Goal: Task Accomplishment & Management: Manage account settings

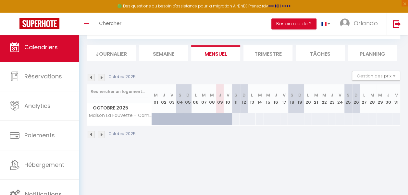
scroll to position [35, 0]
click at [99, 134] on img at bounding box center [101, 133] width 7 height 7
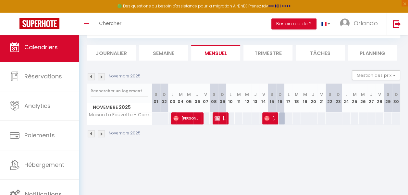
click at [102, 132] on img at bounding box center [101, 133] width 7 height 7
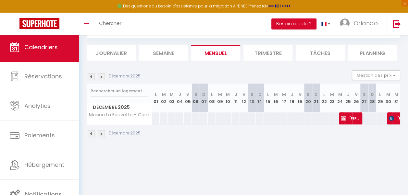
click at [102, 132] on img at bounding box center [101, 133] width 7 height 7
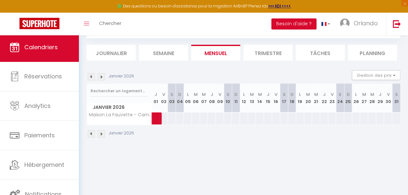
click at [90, 132] on img at bounding box center [91, 133] width 7 height 7
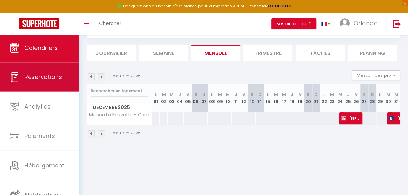
click at [36, 84] on link "Réservations" at bounding box center [39, 77] width 79 height 29
select select "not_cancelled"
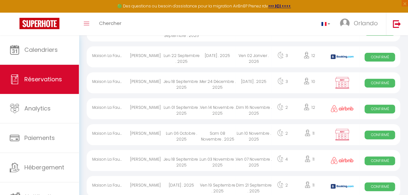
scroll to position [98, 0]
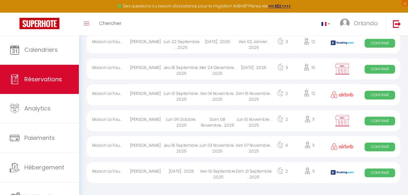
click at [344, 119] on img at bounding box center [342, 121] width 16 height 12
select select "OK"
select select "KO"
select select "0"
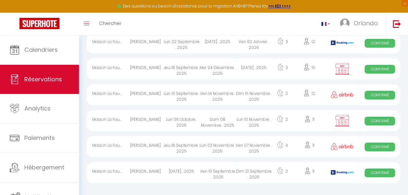
select select "1"
select select
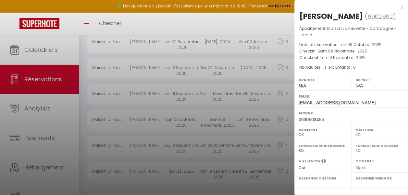
click at [401, 7] on div "x" at bounding box center [348, 7] width 109 height 8
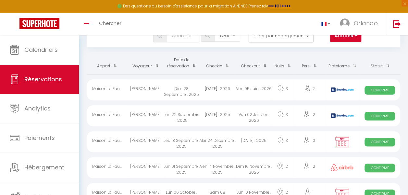
scroll to position [0, 0]
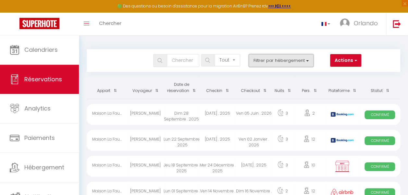
click at [308, 61] on button "Filtrer par hébergement" at bounding box center [281, 60] width 65 height 13
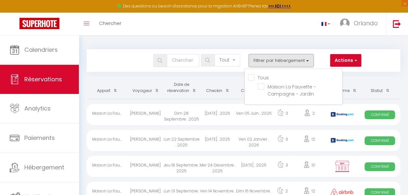
click at [308, 61] on button "Filtrer par hébergement" at bounding box center [281, 60] width 65 height 13
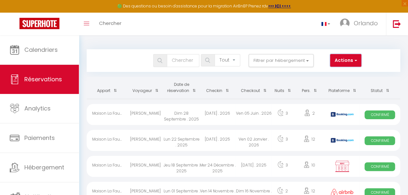
click at [357, 59] on button "Actions" at bounding box center [345, 60] width 31 height 13
click at [372, 59] on div "Actions Nouvelle Réservation Exporter les réservations Importer les réservations" at bounding box center [350, 60] width 48 height 13
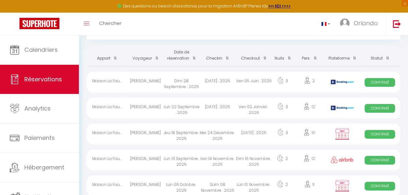
scroll to position [65, 0]
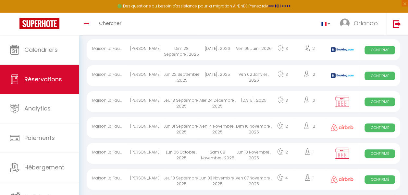
click at [337, 101] on img at bounding box center [342, 101] width 16 height 12
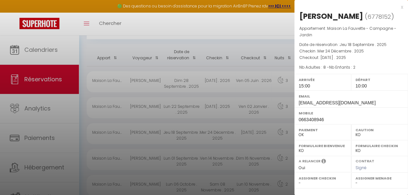
scroll to position [0, 0]
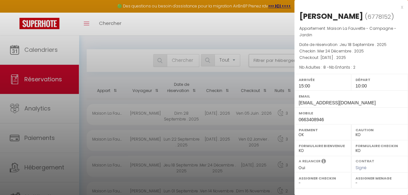
click at [402, 7] on div "x" at bounding box center [348, 7] width 109 height 8
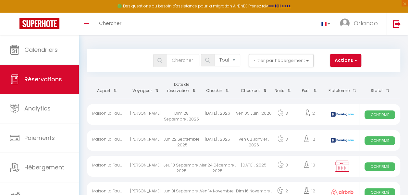
drag, startPoint x: 292, startPoint y: 99, endPoint x: 275, endPoint y: 97, distance: 16.9
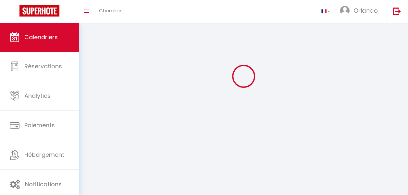
scroll to position [35, 0]
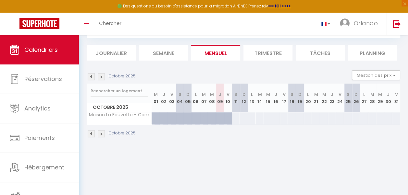
click at [101, 133] on img at bounding box center [101, 133] width 7 height 7
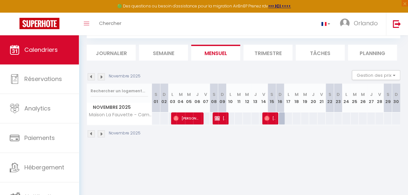
click at [221, 166] on body "🟢 Des questions ou besoin d'assistance pour la migration AirBnB? Prenez rdv >>>…" at bounding box center [204, 97] width 408 height 195
click at [180, 167] on body "🟢 Des questions ou besoin d'assistance pour la migration AirBnB? Prenez rdv >>>…" at bounding box center [204, 97] width 408 height 195
click at [113, 165] on body "🟢 Des questions ou besoin d'assistance pour la migration AirBnB? Prenez rdv >>>…" at bounding box center [204, 97] width 408 height 195
click at [163, 161] on body "🟢 Des questions ou besoin d'assistance pour la migration AirBnB? Prenez rdv >>>…" at bounding box center [204, 97] width 408 height 195
click at [191, 161] on body "🟢 Des questions ou besoin d'assistance pour la migration AirBnB? Prenez rdv >>>…" at bounding box center [204, 97] width 408 height 195
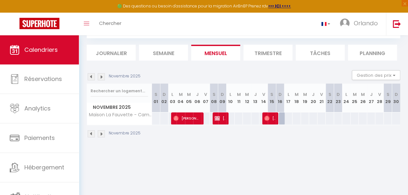
click at [252, 160] on body "🟢 Des questions ou besoin d'assistance pour la migration AirBnB? Prenez rdv >>>…" at bounding box center [204, 97] width 408 height 195
click at [319, 162] on body "🟢 Des questions ou besoin d'assistance pour la migration AirBnB? Prenez rdv >>>…" at bounding box center [204, 97] width 408 height 195
click at [366, 162] on body "🟢 Des questions ou besoin d'assistance pour la migration AirBnB? Prenez rdv >>>…" at bounding box center [204, 97] width 408 height 195
click at [258, 171] on body "🟢 Des questions ou besoin d'assistance pour la migration AirBnB? Prenez rdv >>>…" at bounding box center [204, 97] width 408 height 195
click at [245, 168] on body "🟢 Des questions ou besoin d'assistance pour la migration AirBnB? Prenez rdv >>>…" at bounding box center [204, 97] width 408 height 195
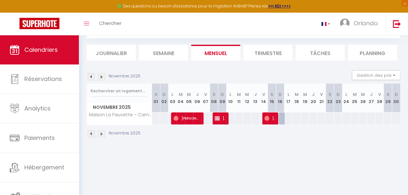
click at [176, 163] on body "🟢 Des questions ou besoin d'assistance pour la migration AirBnB? Prenez rdv >>>…" at bounding box center [204, 97] width 408 height 195
click at [102, 134] on img at bounding box center [101, 133] width 7 height 7
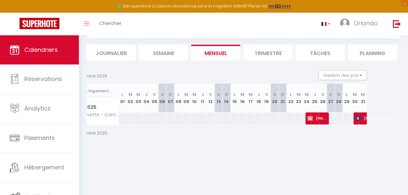
scroll to position [0, 0]
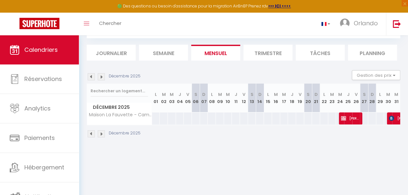
click at [102, 132] on img at bounding box center [101, 133] width 7 height 7
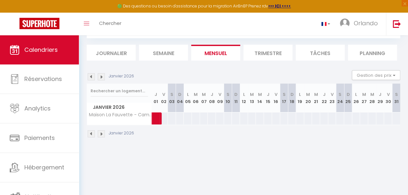
click at [91, 135] on img at bounding box center [91, 133] width 7 height 7
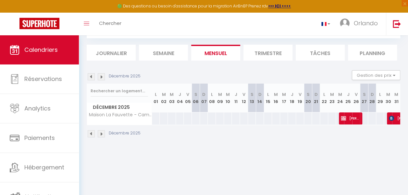
click at [91, 135] on img at bounding box center [91, 133] width 7 height 7
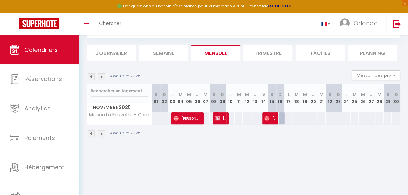
click at [103, 132] on img at bounding box center [101, 133] width 7 height 7
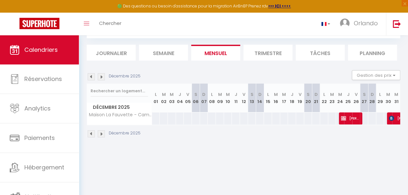
click at [103, 132] on img at bounding box center [101, 133] width 7 height 7
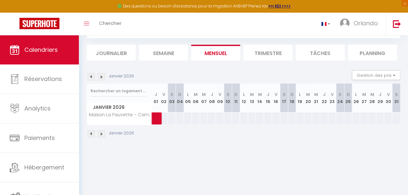
click at [101, 133] on img at bounding box center [101, 133] width 7 height 7
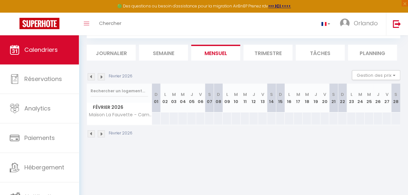
click at [101, 133] on img at bounding box center [101, 133] width 7 height 7
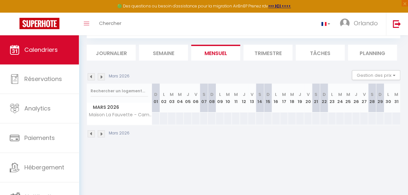
click at [101, 133] on img at bounding box center [101, 133] width 7 height 7
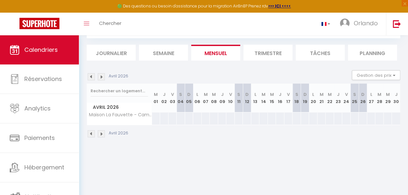
click at [101, 133] on img at bounding box center [101, 133] width 7 height 7
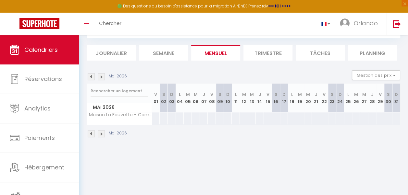
click at [101, 133] on img at bounding box center [101, 133] width 7 height 7
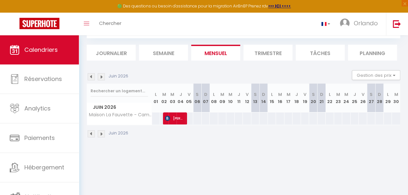
click at [101, 133] on img at bounding box center [101, 133] width 7 height 7
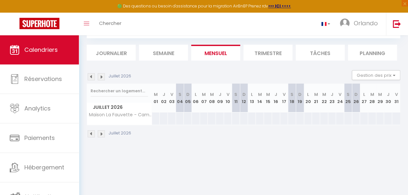
click at [101, 133] on img at bounding box center [101, 133] width 7 height 7
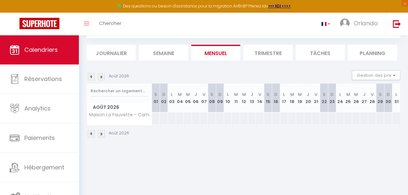
click at [101, 133] on img at bounding box center [101, 133] width 7 height 7
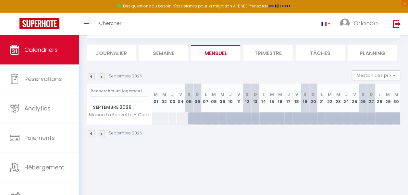
click at [101, 133] on img at bounding box center [101, 133] width 7 height 7
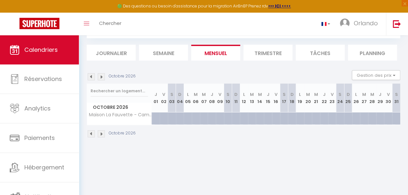
click at [101, 133] on img at bounding box center [101, 133] width 7 height 7
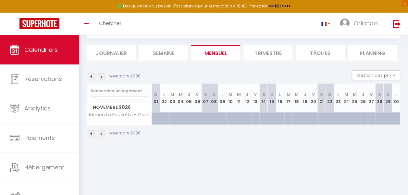
click at [90, 134] on img at bounding box center [91, 133] width 7 height 7
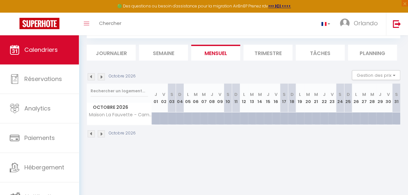
click at [90, 136] on img at bounding box center [91, 133] width 7 height 7
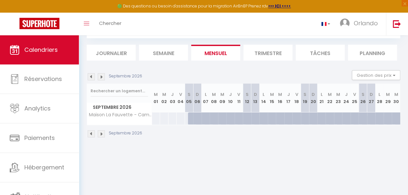
click at [90, 135] on img at bounding box center [91, 133] width 7 height 7
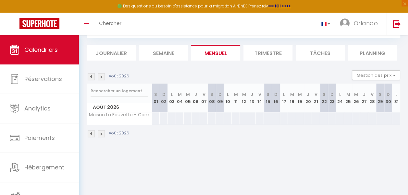
click at [90, 135] on img at bounding box center [91, 133] width 7 height 7
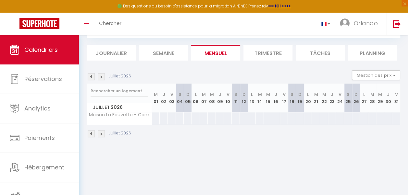
click at [90, 135] on img at bounding box center [91, 133] width 7 height 7
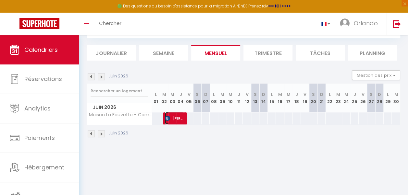
click at [176, 117] on span "Guy LAVASTRE" at bounding box center [174, 118] width 19 height 12
select select "OK"
select select "1"
select select "0"
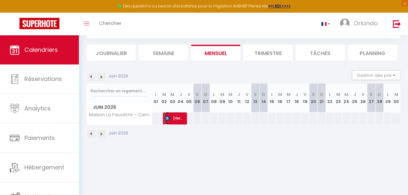
select select "1"
select select
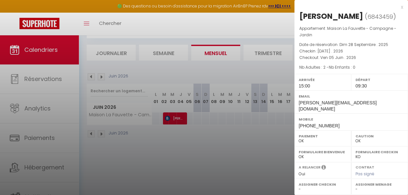
click at [401, 8] on div "x" at bounding box center [348, 7] width 109 height 8
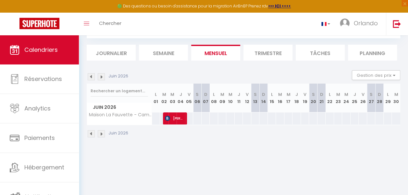
click at [196, 165] on body "🟢 Des questions ou besoin d'assistance pour la migration AirBnB? Prenez rdv >>>…" at bounding box center [204, 97] width 408 height 195
click at [91, 133] on img at bounding box center [91, 133] width 7 height 7
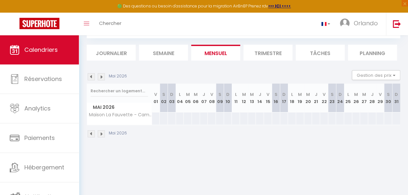
click at [91, 133] on img at bounding box center [91, 133] width 7 height 7
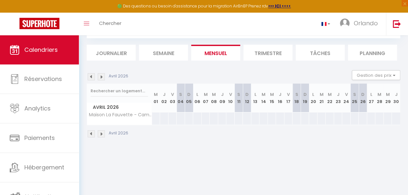
click at [91, 133] on img at bounding box center [91, 133] width 7 height 7
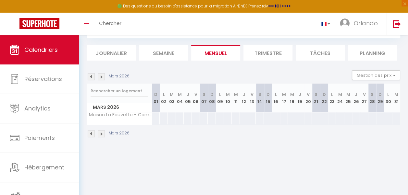
click at [91, 133] on img at bounding box center [91, 133] width 7 height 7
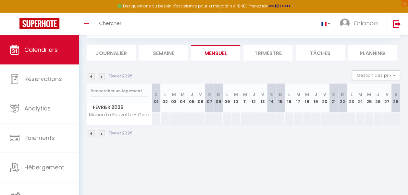
click at [91, 133] on img at bounding box center [91, 133] width 7 height 7
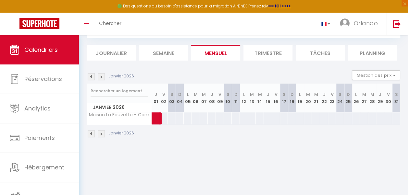
click at [91, 133] on img at bounding box center [91, 133] width 7 height 7
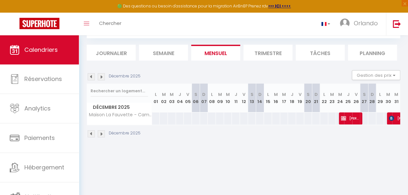
click at [91, 132] on img at bounding box center [91, 133] width 7 height 7
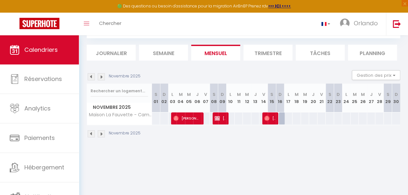
click at [90, 133] on img at bounding box center [91, 133] width 7 height 7
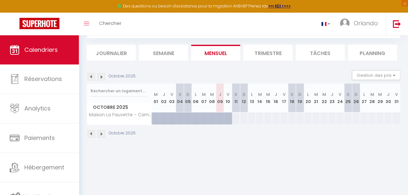
click at [101, 132] on img at bounding box center [101, 133] width 7 height 7
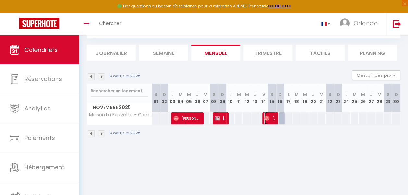
click at [268, 121] on span "Julien Payet" at bounding box center [269, 118] width 11 height 12
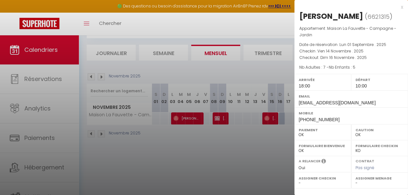
click at [260, 165] on div at bounding box center [204, 97] width 408 height 195
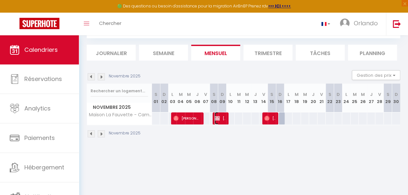
click at [223, 118] on span "roland COUDERC" at bounding box center [219, 118] width 11 height 12
select select "KO"
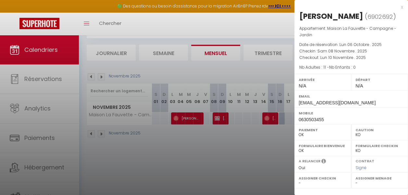
click at [402, 7] on div "x" at bounding box center [348, 7] width 109 height 8
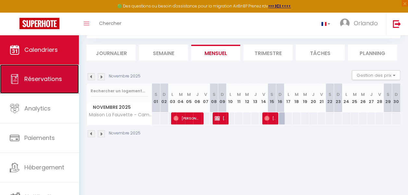
click at [33, 78] on span "Réservations" at bounding box center [43, 79] width 38 height 8
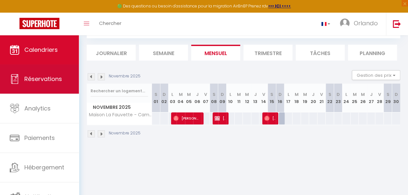
scroll to position [103, 0]
select select "not_cancelled"
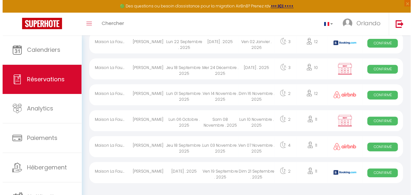
scroll to position [0, 0]
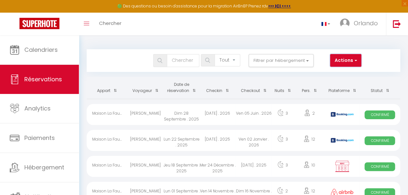
click at [358, 60] on button "Actions" at bounding box center [345, 60] width 31 height 13
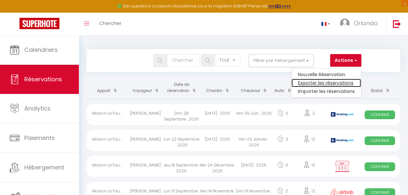
click at [329, 82] on link "Exporter les réservations" at bounding box center [325, 83] width 69 height 8
type input "[EMAIL_ADDRESS][DOMAIN_NAME]"
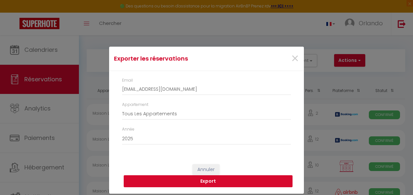
click at [225, 180] on button "Export" at bounding box center [208, 182] width 169 height 12
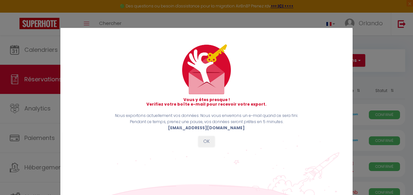
click at [371, 78] on div "Vous y êtes presque ! Verifiez votre boîte e-mail pour recevoir votre export. N…" at bounding box center [206, 97] width 413 height 195
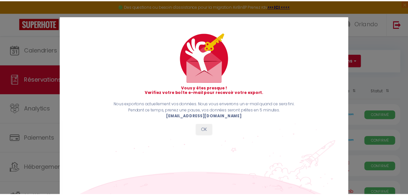
scroll to position [18, 0]
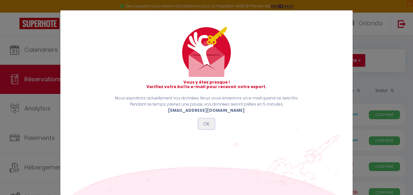
click at [204, 123] on button "OK" at bounding box center [206, 124] width 16 height 11
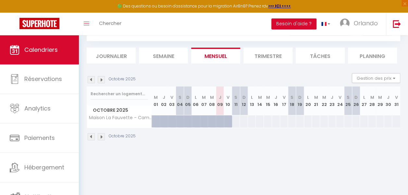
scroll to position [35, 0]
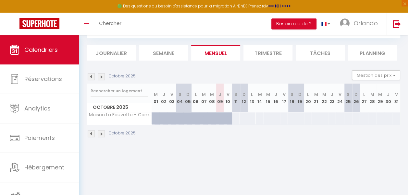
click at [89, 134] on img at bounding box center [91, 133] width 7 height 7
select select
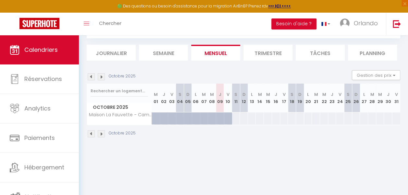
select select
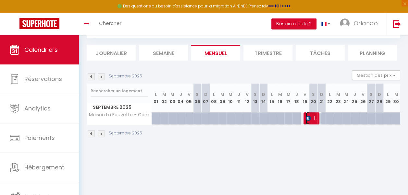
click at [307, 117] on img at bounding box center [308, 118] width 5 height 5
select select "OK"
select select "1"
select select "0"
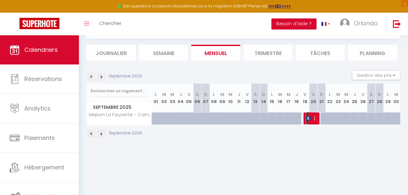
select select "1"
select select
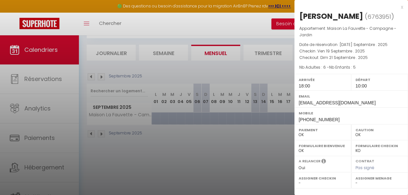
click at [262, 162] on div at bounding box center [204, 97] width 408 height 195
